Goal: Find specific page/section: Find specific page/section

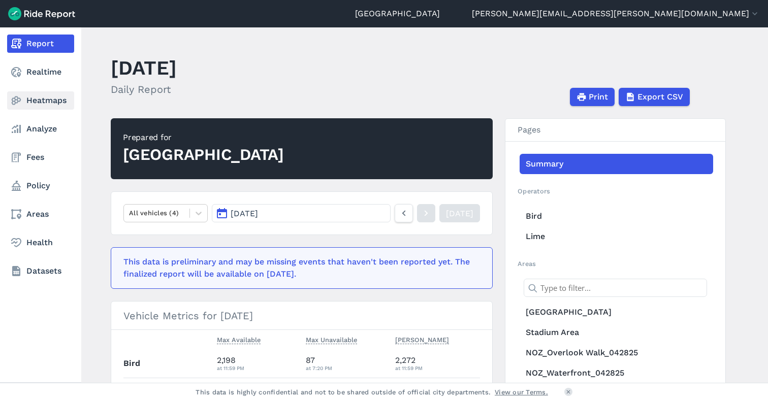
click at [30, 103] on link "Heatmaps" at bounding box center [40, 100] width 67 height 18
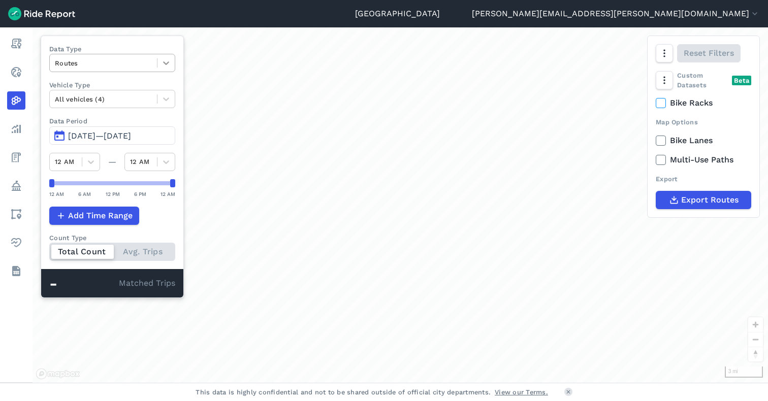
click at [171, 61] on icon at bounding box center [166, 63] width 10 height 10
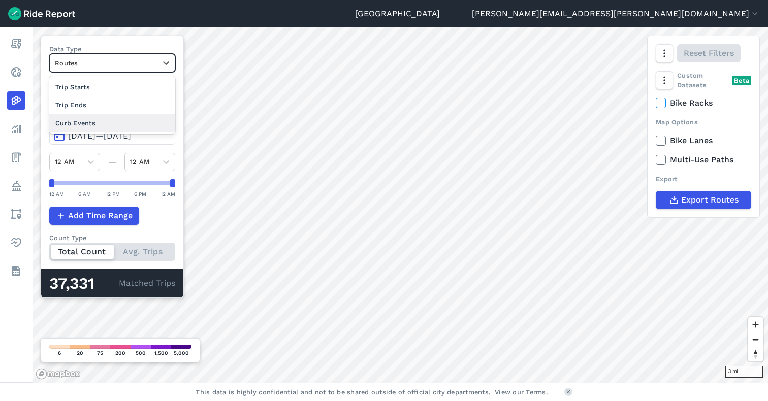
click at [111, 116] on div "Curb Events" at bounding box center [112, 123] width 126 height 18
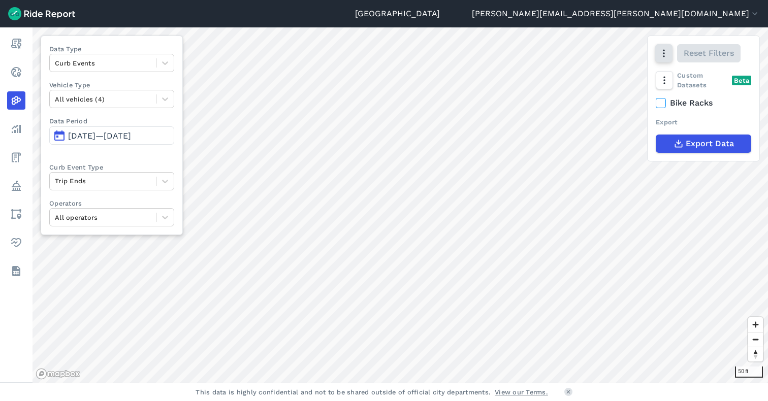
click at [669, 50] on icon "button" at bounding box center [664, 53] width 10 height 10
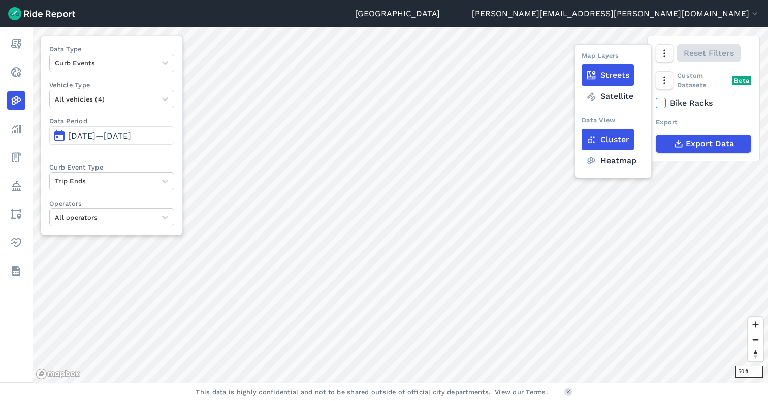
click at [604, 164] on label "Heatmap" at bounding box center [611, 160] width 59 height 21
click at [582, 57] on input "Heatmap" at bounding box center [582, 54] width 0 height 7
click at [402, 401] on html "Seattle [PERSON_NAME][EMAIL_ADDRESS][PERSON_NAME][DOMAIN_NAME] Settings Terms S…" at bounding box center [384, 200] width 768 height 401
